Goal: Information Seeking & Learning: Find contact information

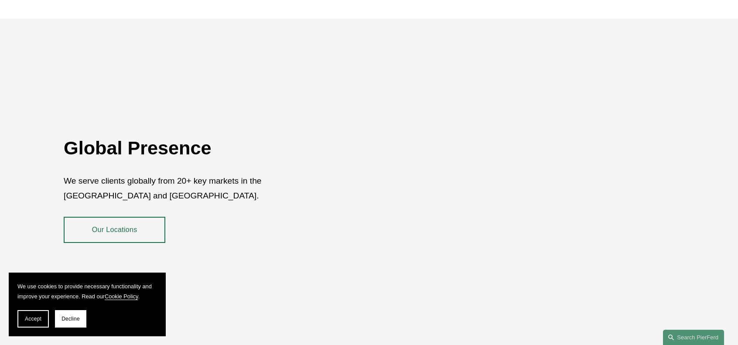
scroll to position [1599, 0]
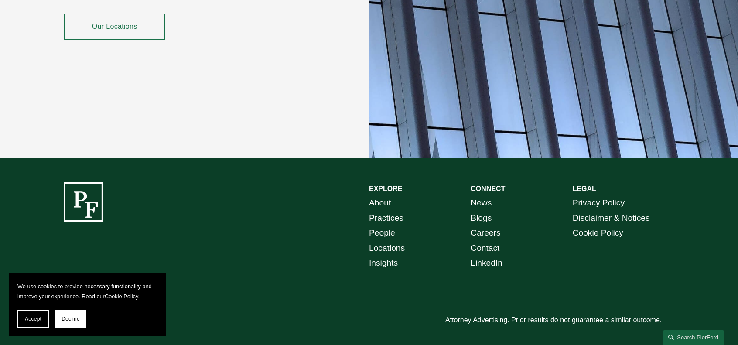
click at [623, 318] on p "Attorney Advertising. Prior results do not guarantee a similar outcome." at bounding box center [559, 320] width 229 height 13
click at [28, 319] on span "Accept" at bounding box center [33, 319] width 17 height 6
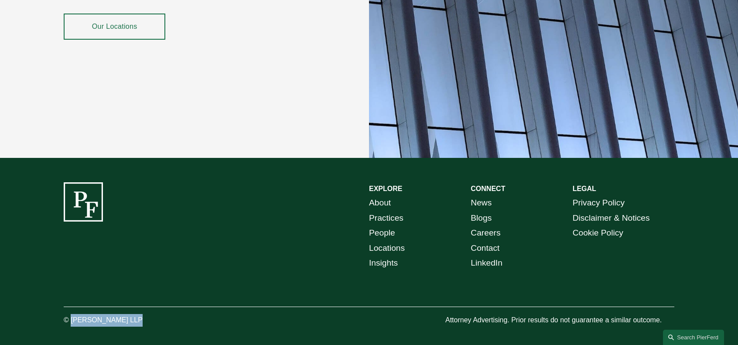
drag, startPoint x: 126, startPoint y: 314, endPoint x: 70, endPoint y: 314, distance: 56.3
click at [70, 314] on p "© [PERSON_NAME] LLP" at bounding box center [127, 320] width 127 height 13
copy p "[PERSON_NAME]"
click at [476, 241] on link "Contact" at bounding box center [485, 248] width 29 height 15
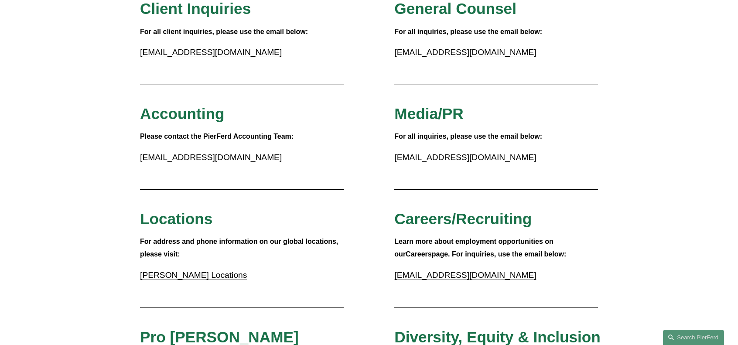
scroll to position [87, 0]
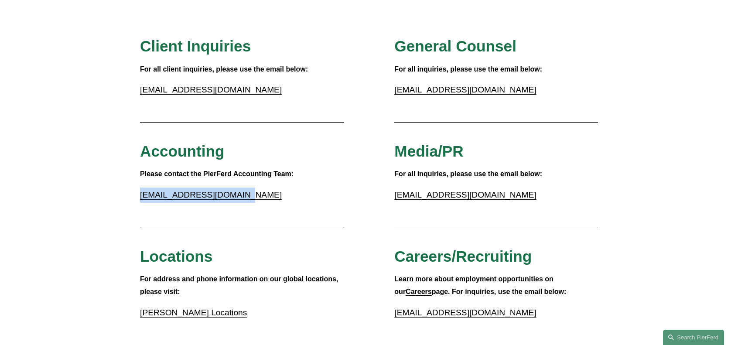
drag, startPoint x: 238, startPoint y: 198, endPoint x: 140, endPoint y: 195, distance: 98.2
click at [140, 195] on p "accounting@pierferd.com" at bounding box center [242, 195] width 204 height 15
copy link "accounting@pierferd.com"
